Goal: Navigation & Orientation: Find specific page/section

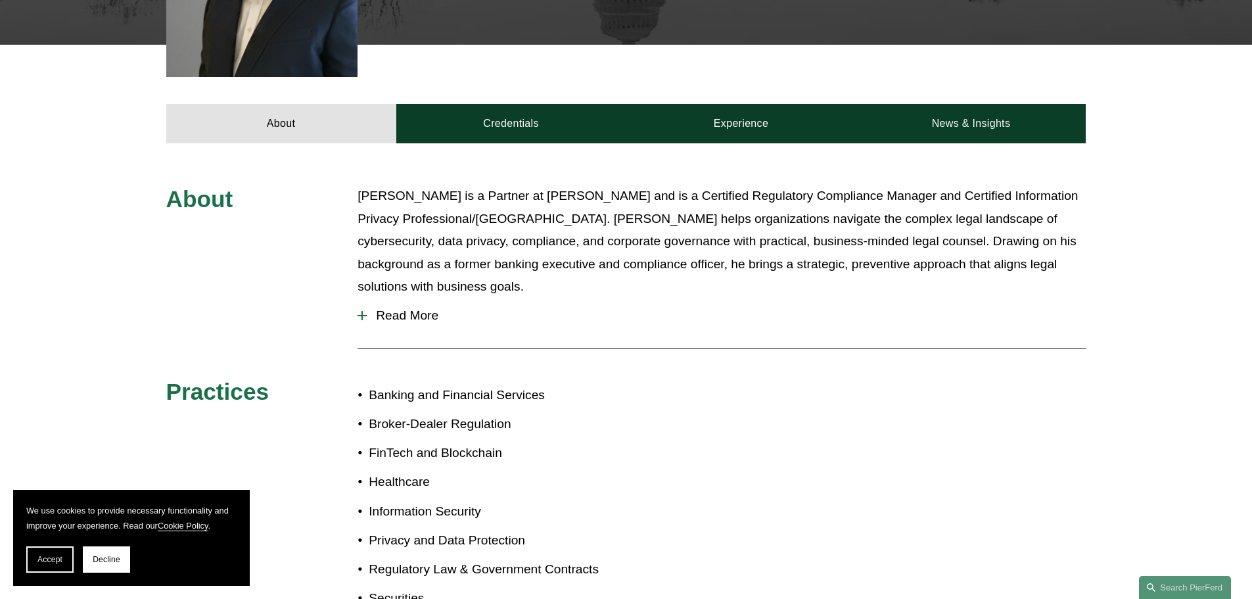
scroll to position [526, 0]
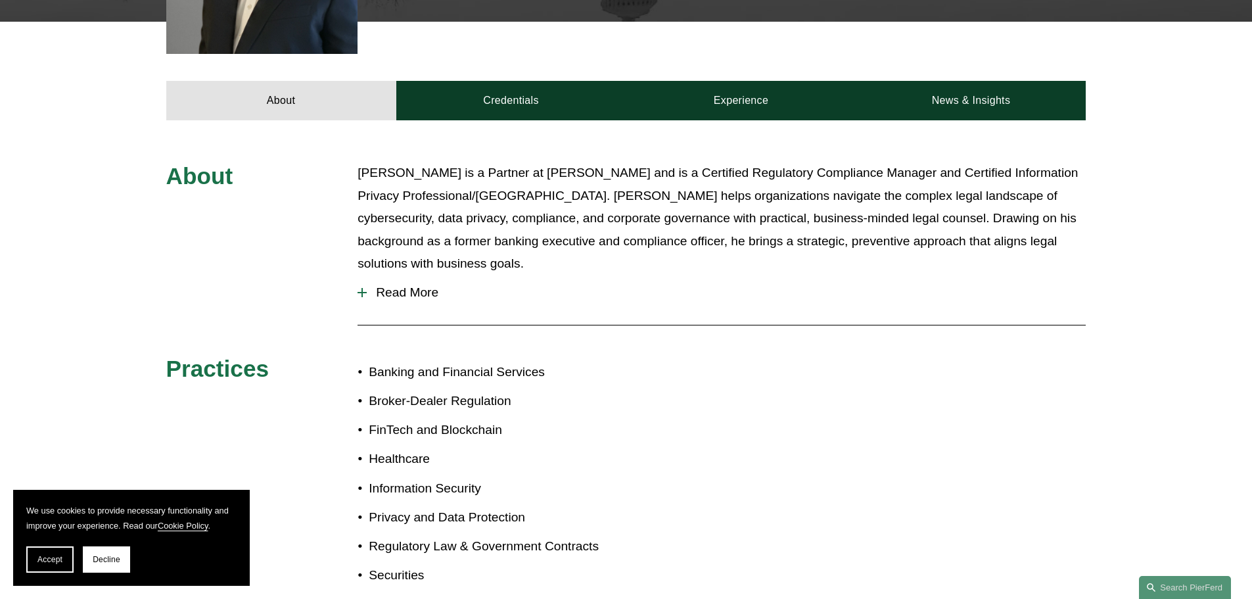
click at [363, 292] on div at bounding box center [361, 292] width 9 height 1
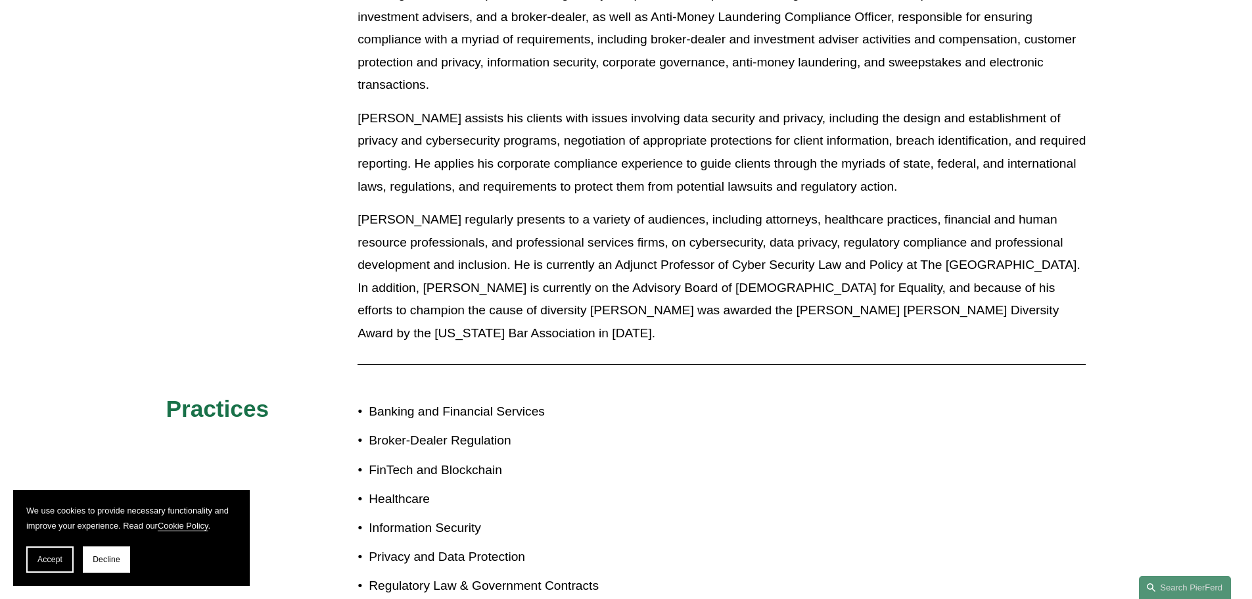
scroll to position [920, 0]
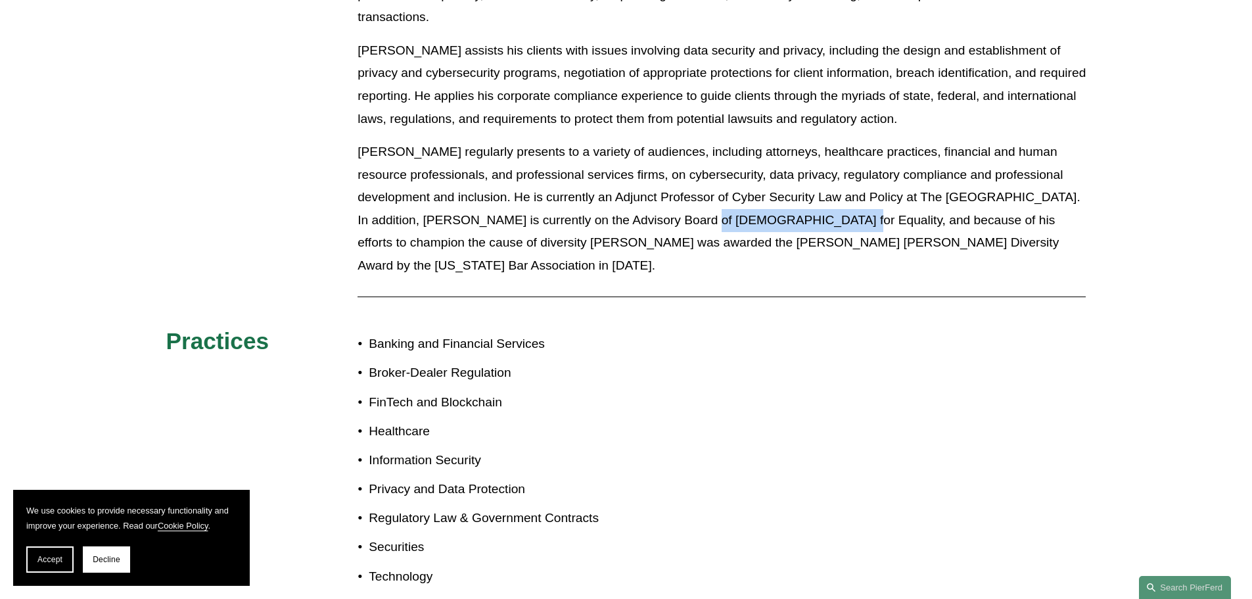
drag, startPoint x: 744, startPoint y: 196, endPoint x: 882, endPoint y: 202, distance: 138.2
click at [882, 202] on p "Tom regularly presents to a variety of audiences, including attorneys, healthca…" at bounding box center [721, 209] width 728 height 136
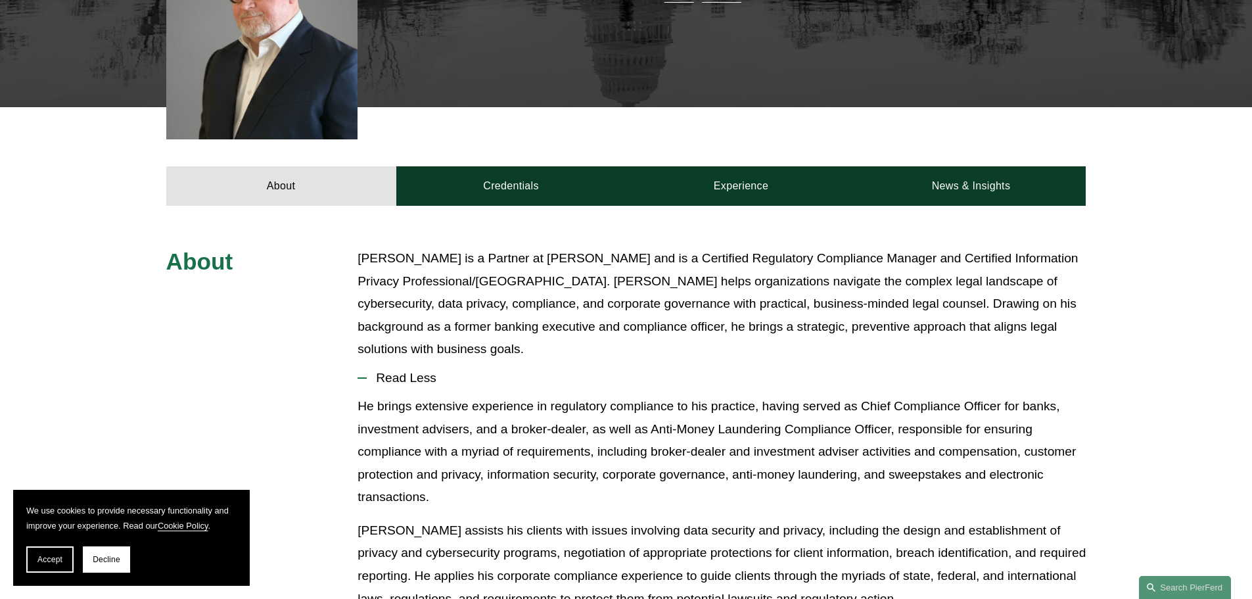
scroll to position [329, 0]
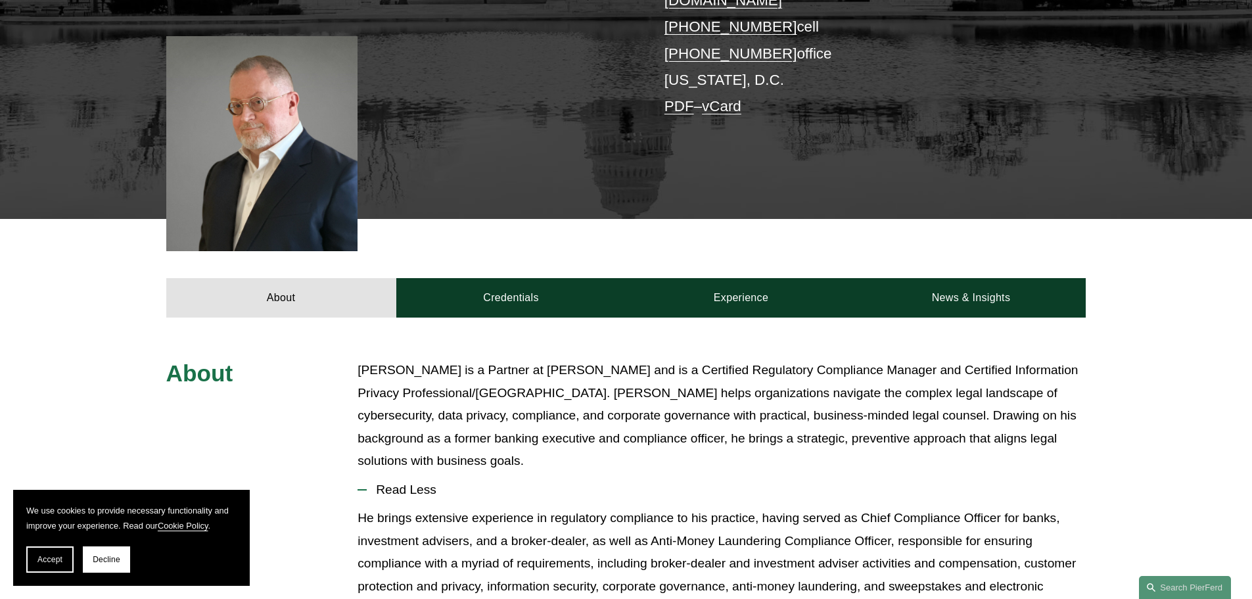
click at [262, 124] on div at bounding box center [262, 143] width 192 height 215
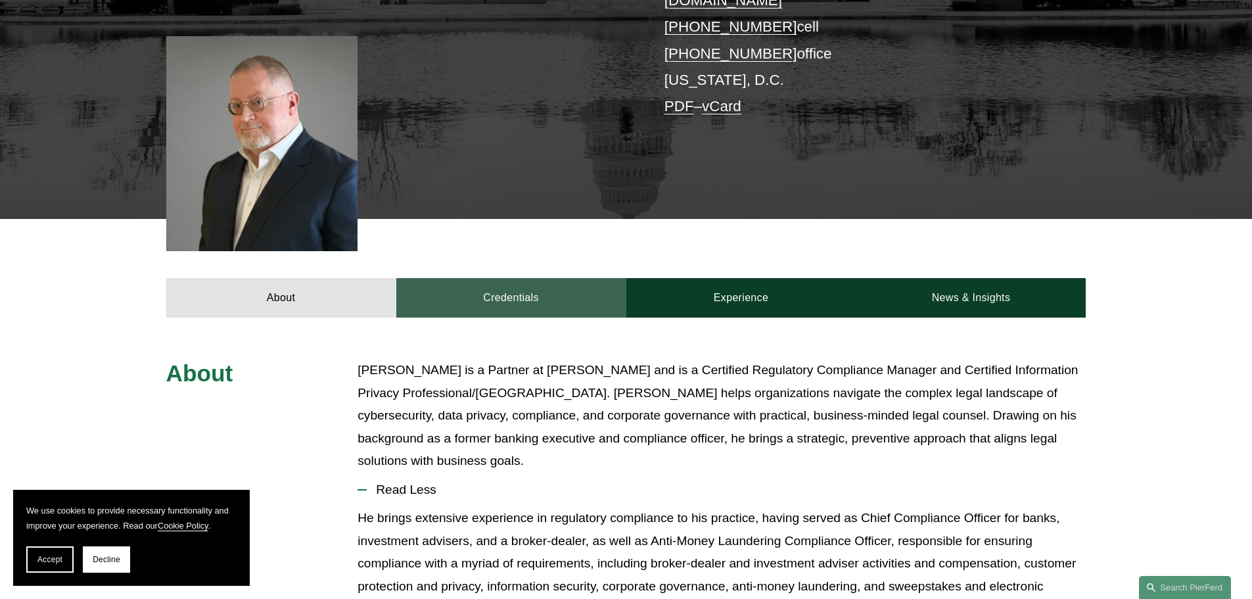
click at [499, 278] on link "Credentials" at bounding box center [511, 297] width 230 height 39
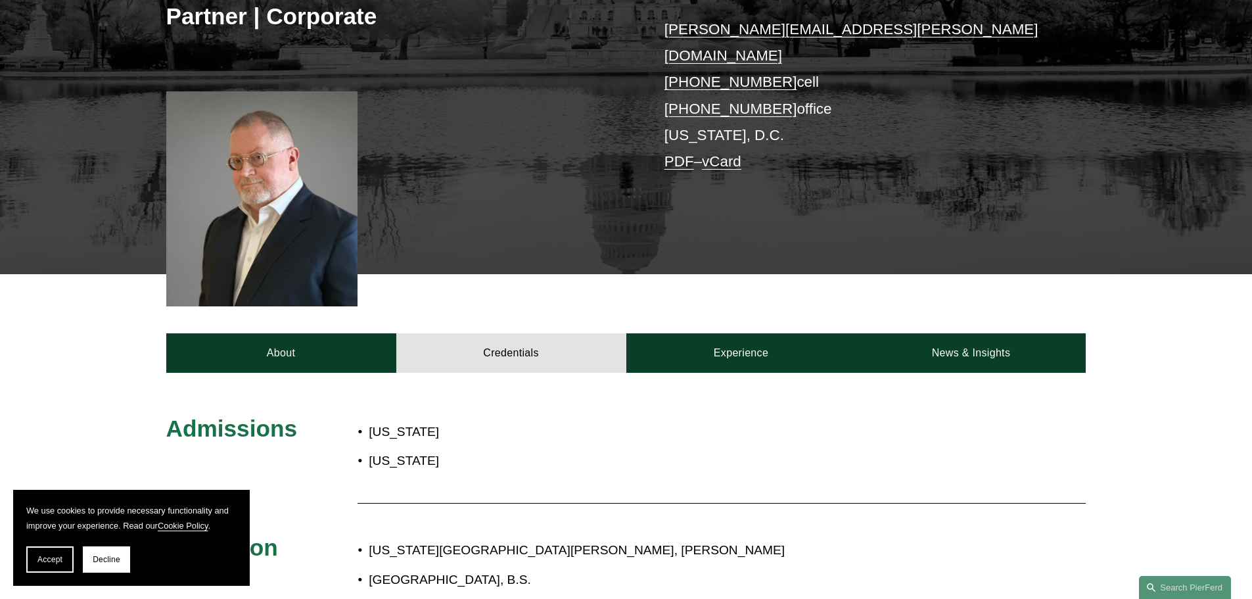
scroll to position [197, 0]
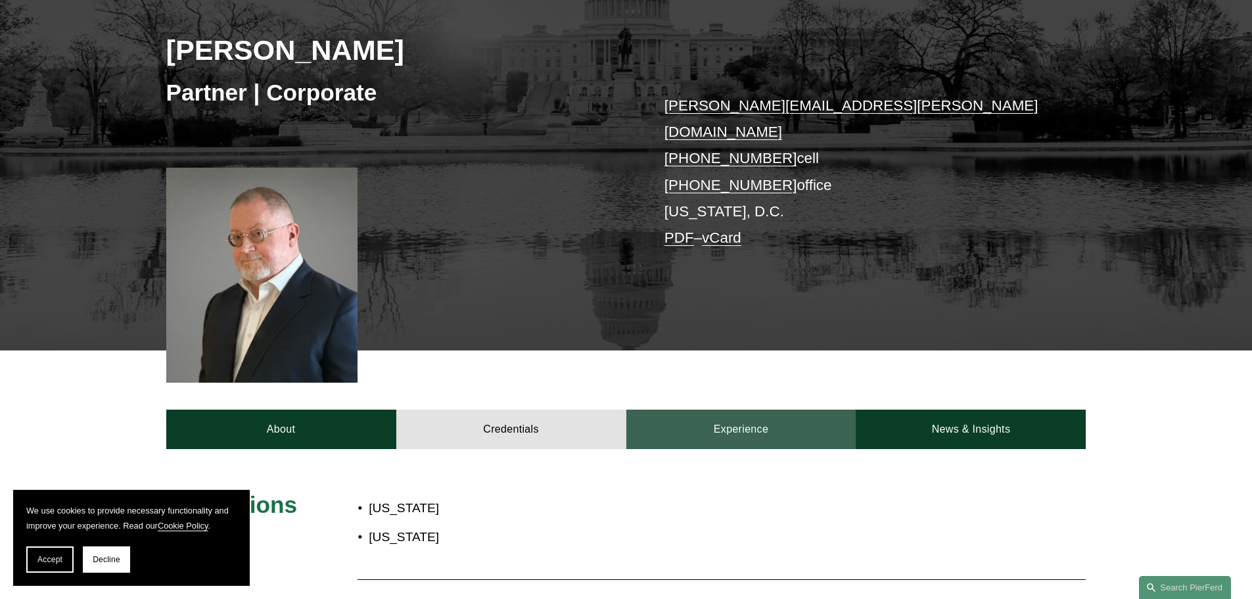
click at [742, 409] on link "Experience" at bounding box center [741, 428] width 230 height 39
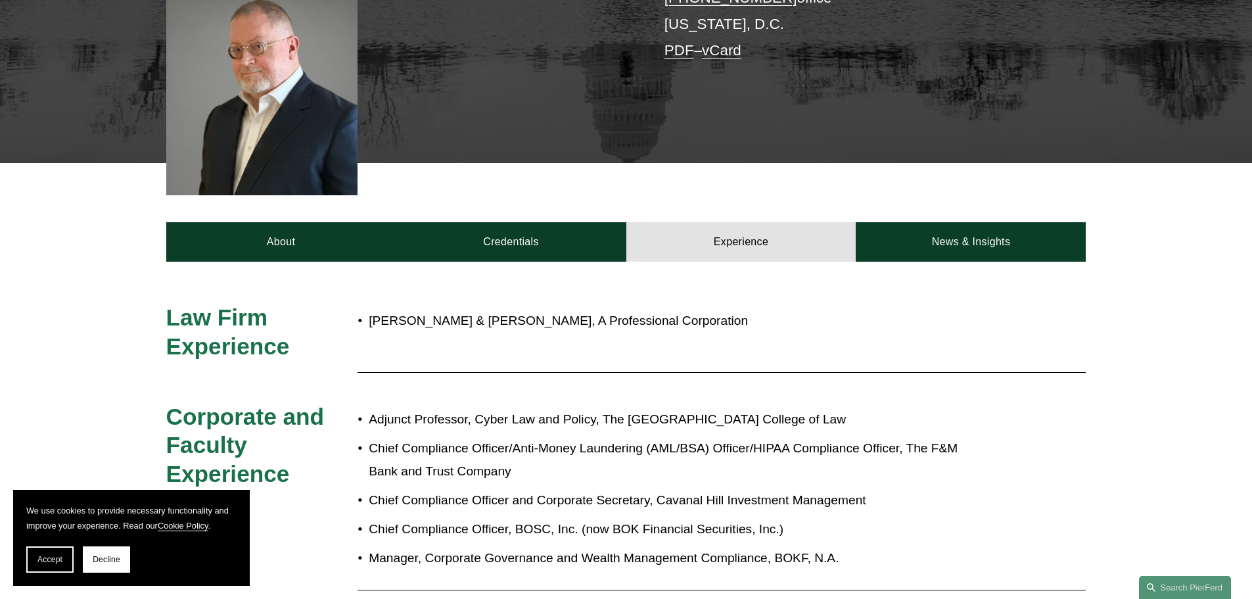
scroll to position [263, 0]
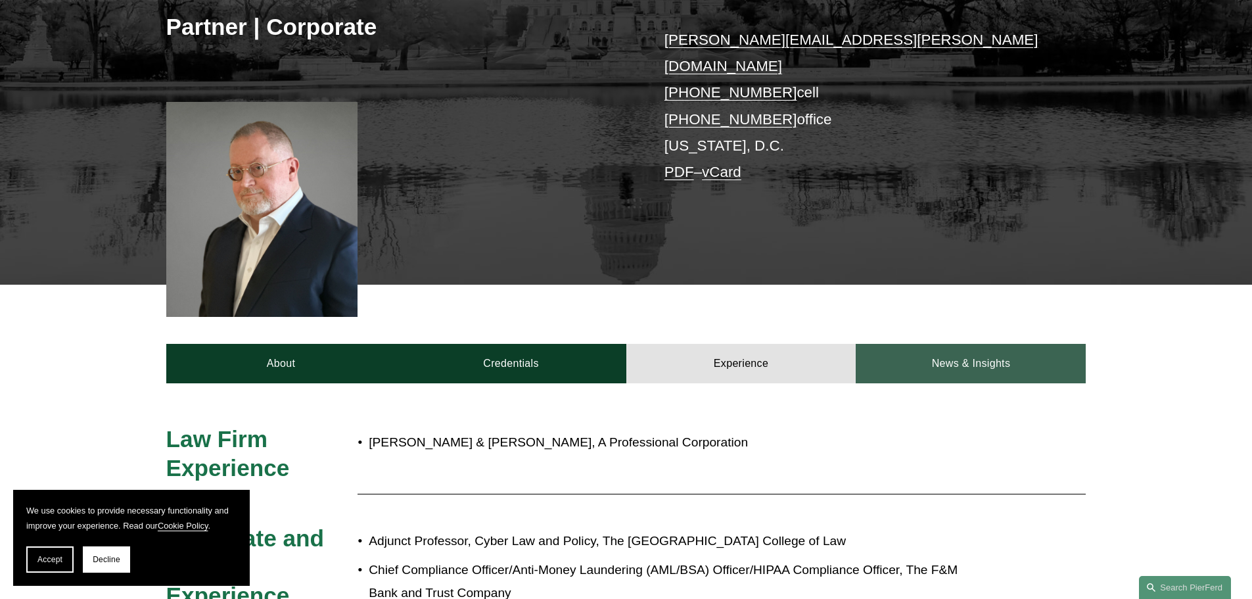
click at [960, 344] on link "News & Insights" at bounding box center [971, 363] width 230 height 39
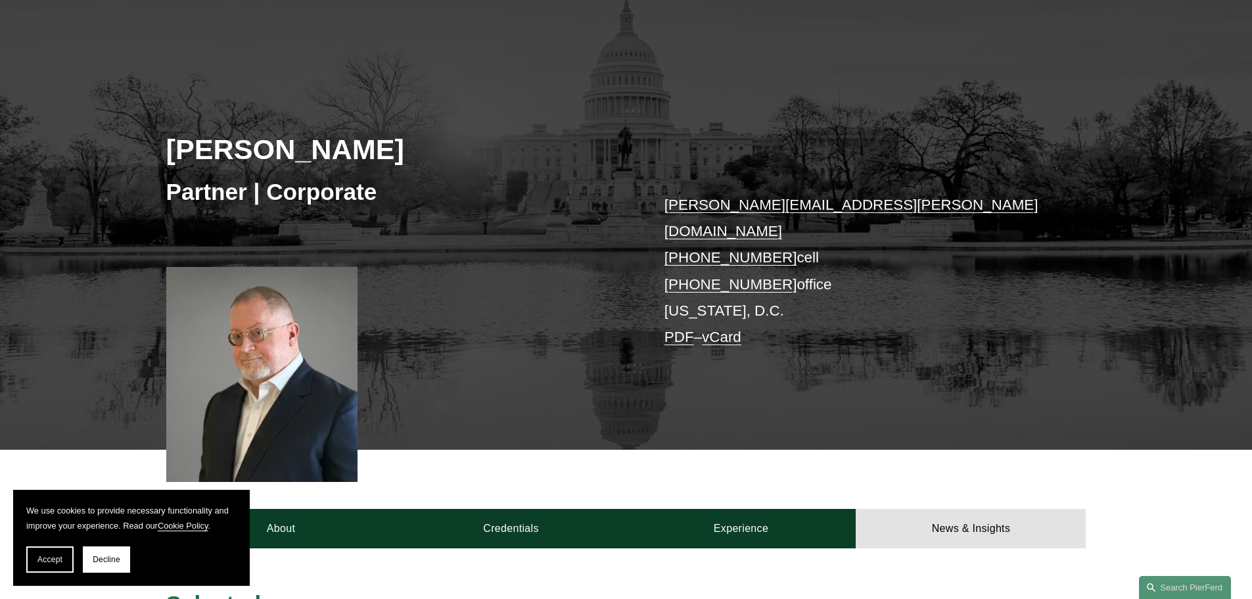
scroll to position [0, 0]
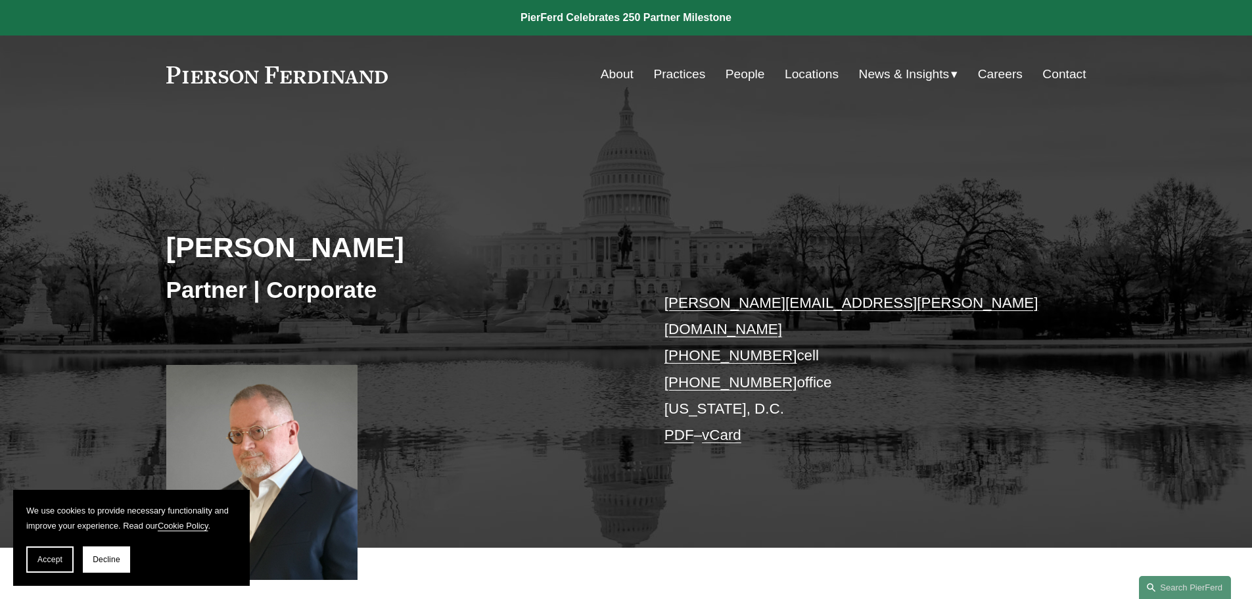
click at [602, 70] on link "About" at bounding box center [617, 74] width 33 height 25
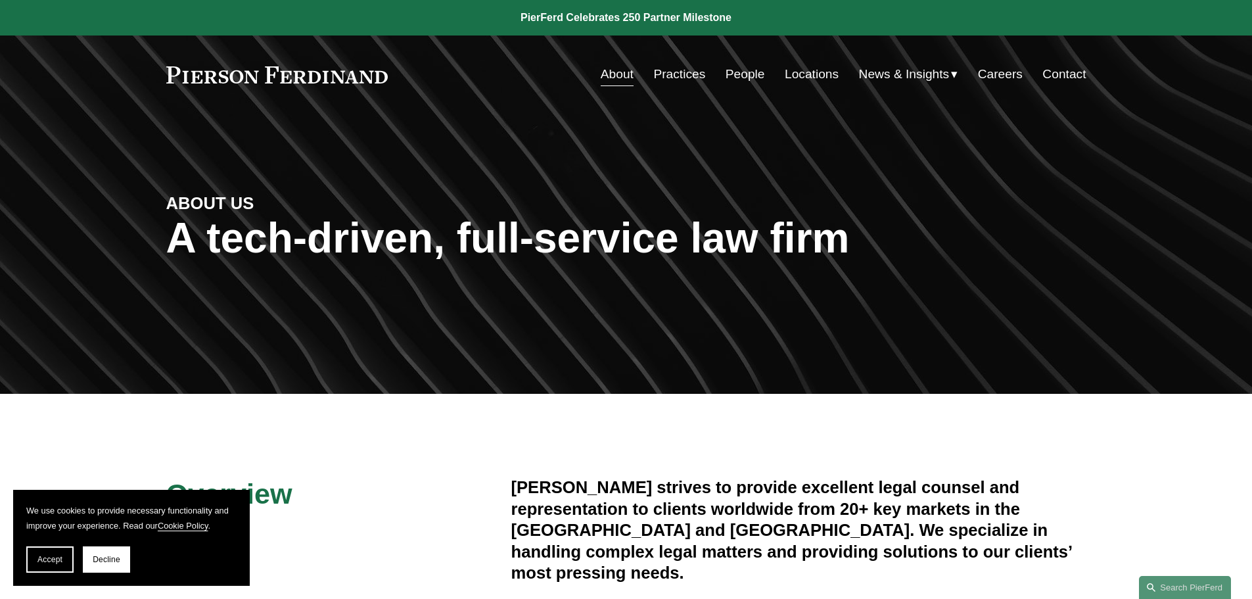
click at [787, 79] on link "Locations" at bounding box center [812, 74] width 54 height 25
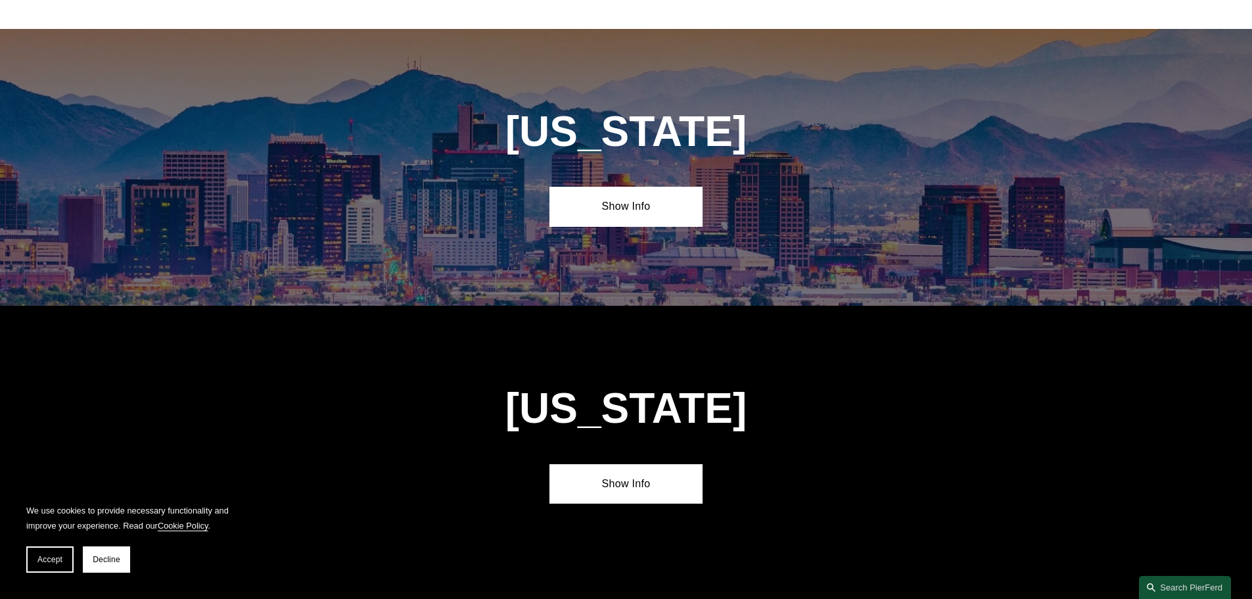
scroll to position [657, 0]
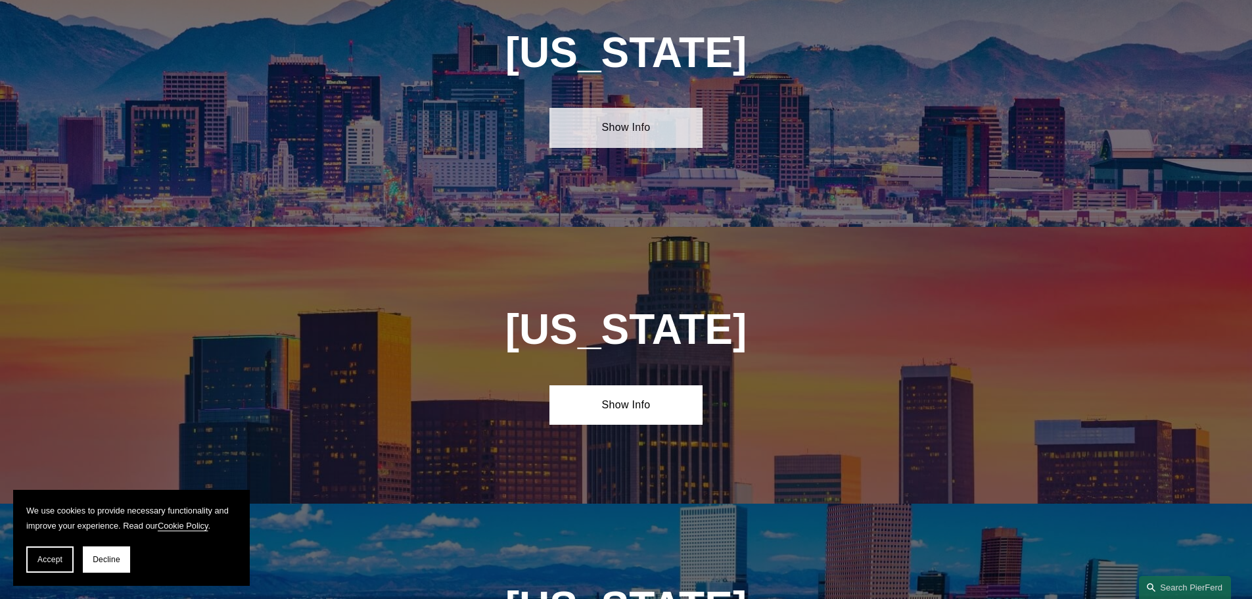
click at [624, 125] on link "Show Info" at bounding box center [625, 127] width 153 height 39
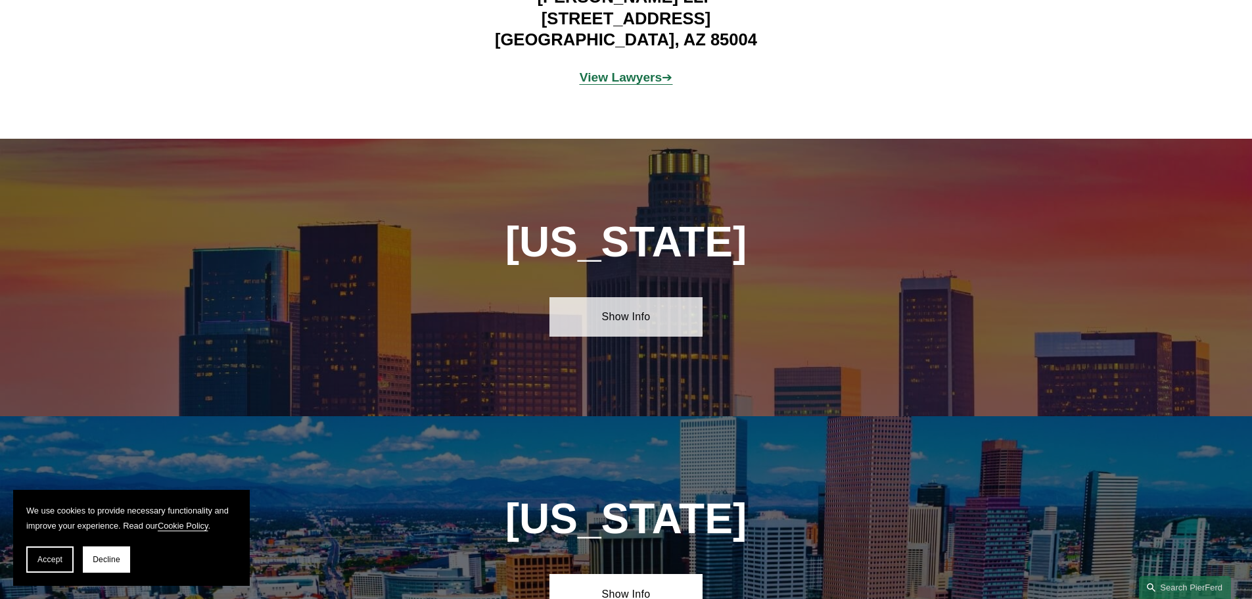
scroll to position [1511, 0]
